Goal: Navigation & Orientation: Find specific page/section

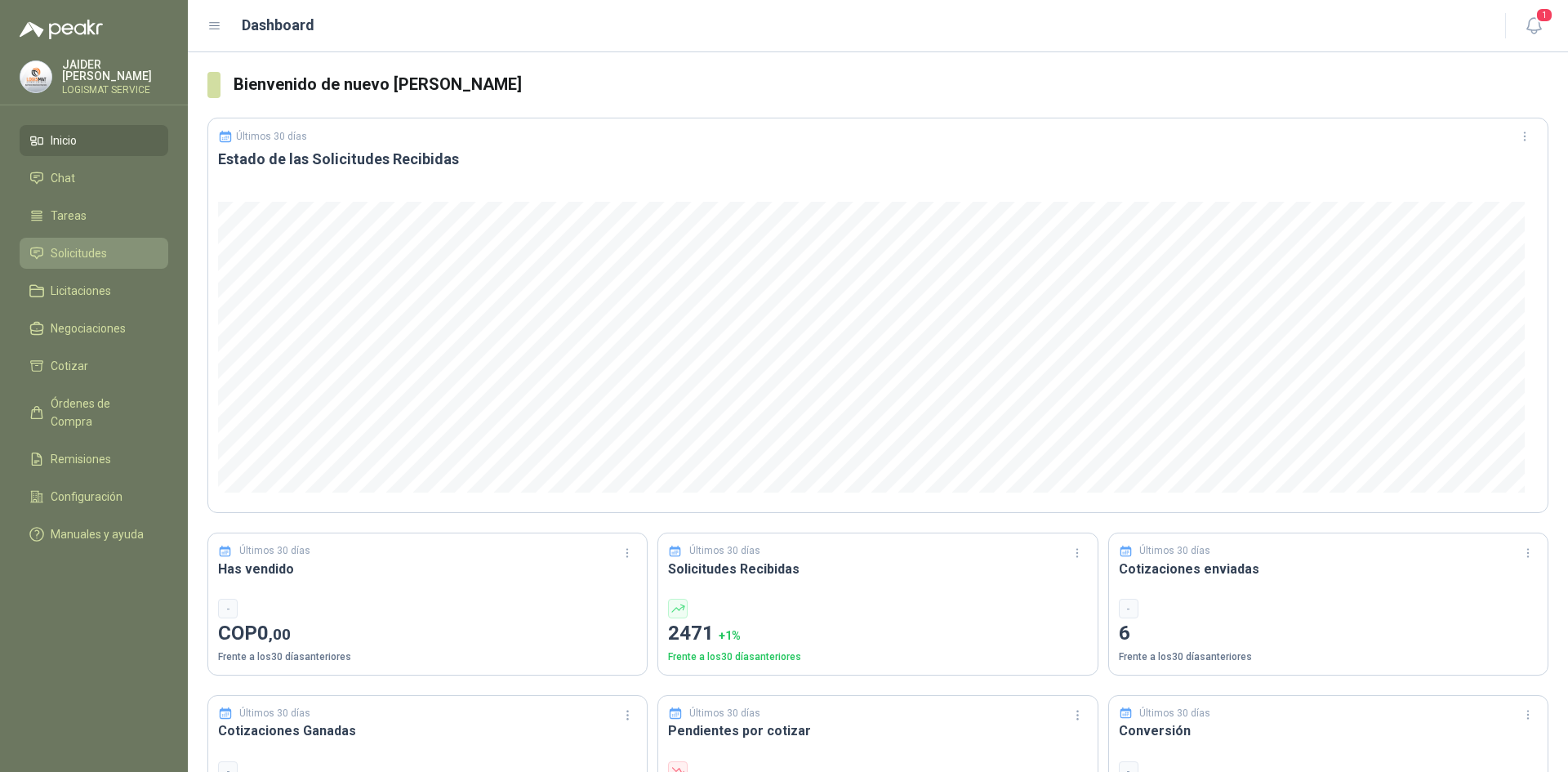
click at [102, 250] on span "Solicitudes" at bounding box center [79, 253] width 57 height 18
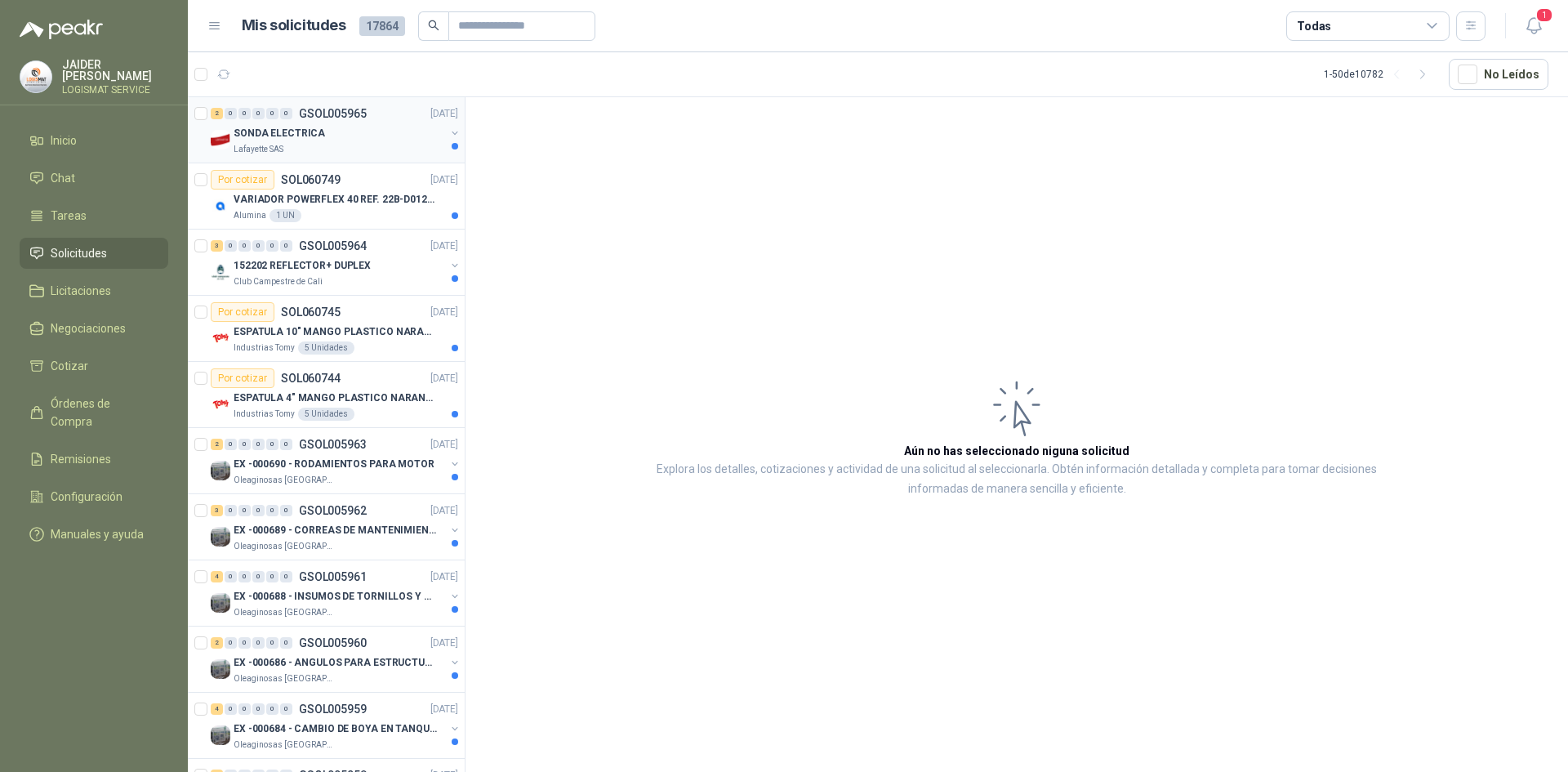
click at [328, 147] on div "Lafayette SAS" at bounding box center [339, 149] width 212 height 13
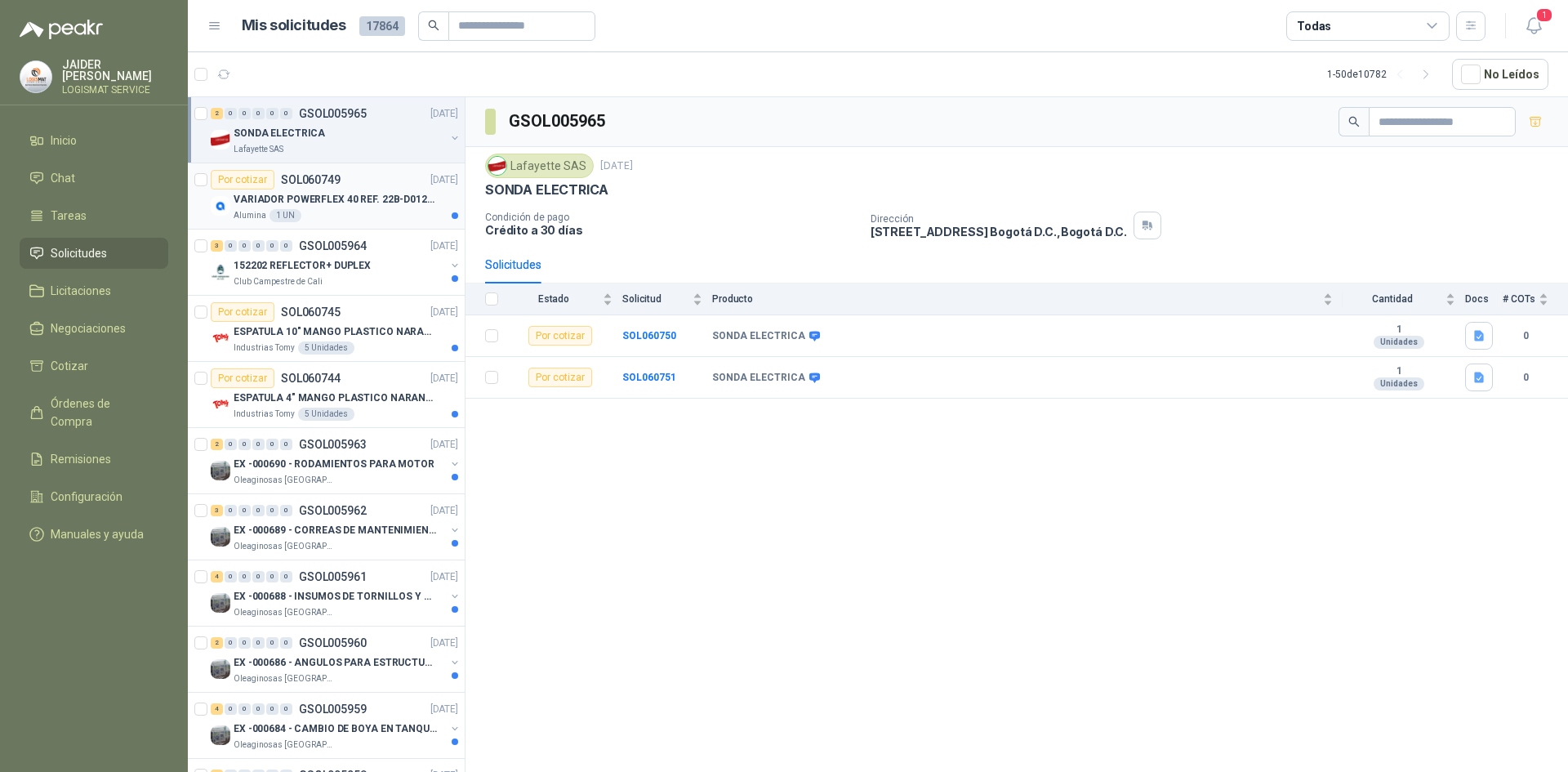
click at [330, 195] on p "VARIADOR POWERFLEX 40 REF. 22B-D012N104" at bounding box center [335, 199] width 203 height 16
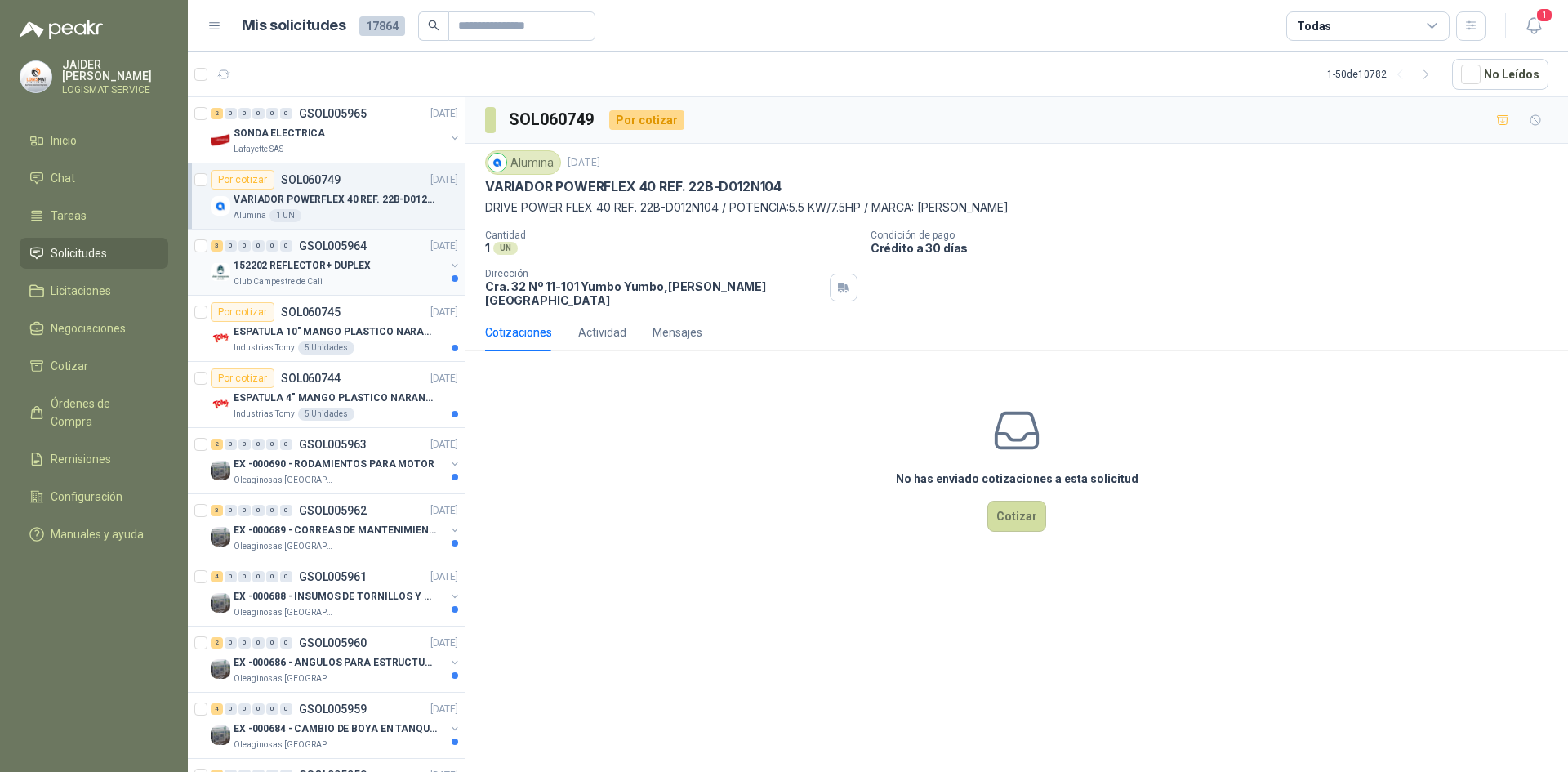
click at [340, 262] on p "152202 REFLECTOR+ DUPLEX" at bounding box center [302, 266] width 138 height 16
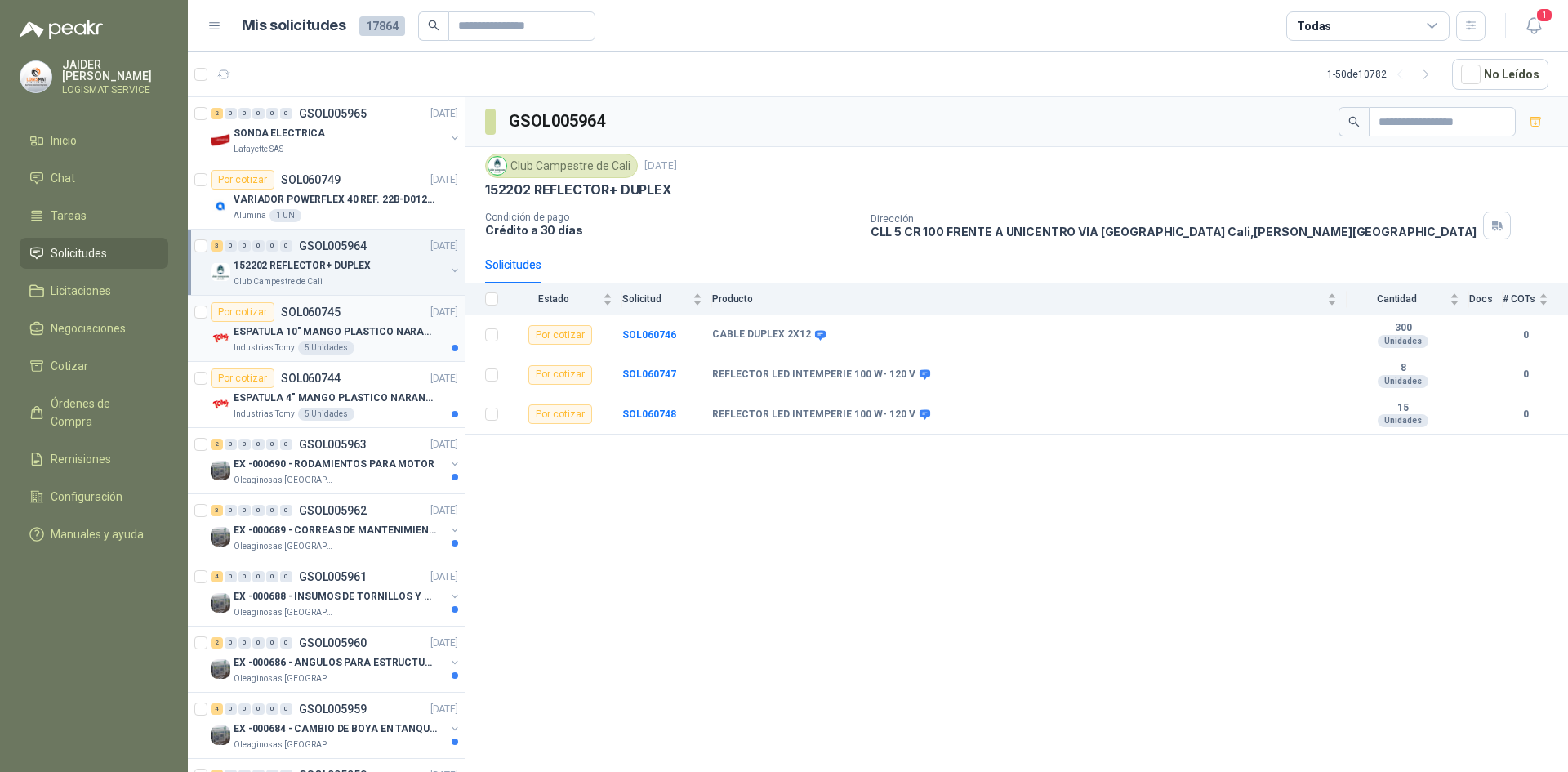
click at [371, 316] on div "Por cotizar SOL060745 [DATE]" at bounding box center [334, 312] width 248 height 20
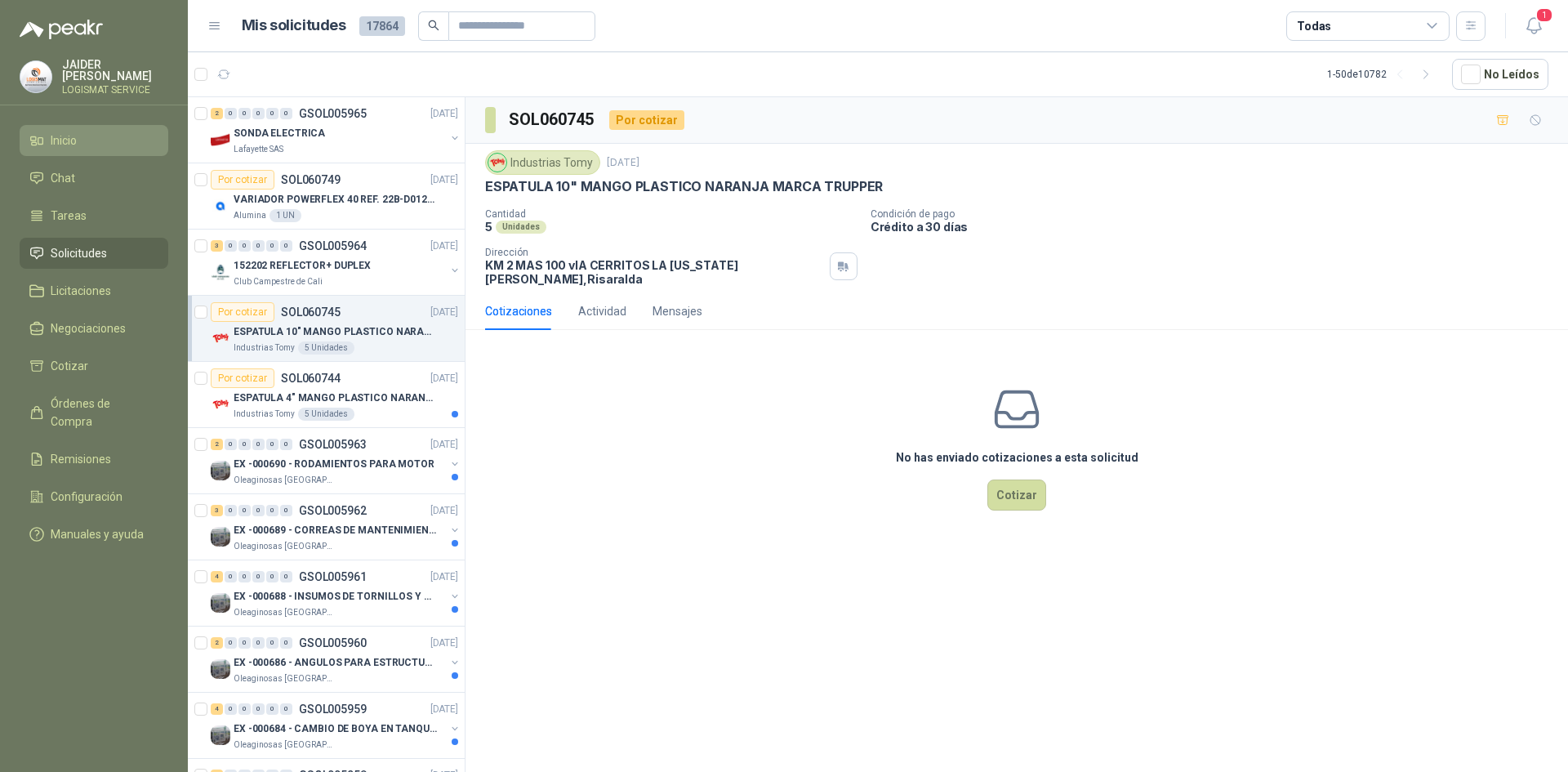
click at [66, 136] on span "Inicio" at bounding box center [63, 141] width 26 height 18
